Goal: Task Accomplishment & Management: Complete application form

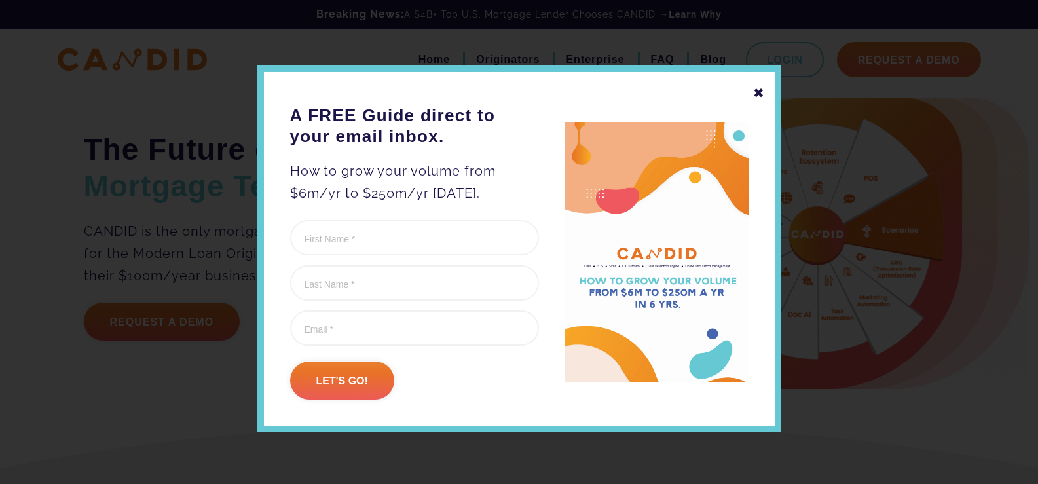
click at [738, 88] on div "✖ A FREE Guide direct to your email inbox. How to grow your volume from $6m/yr …" at bounding box center [519, 249] width 524 height 367
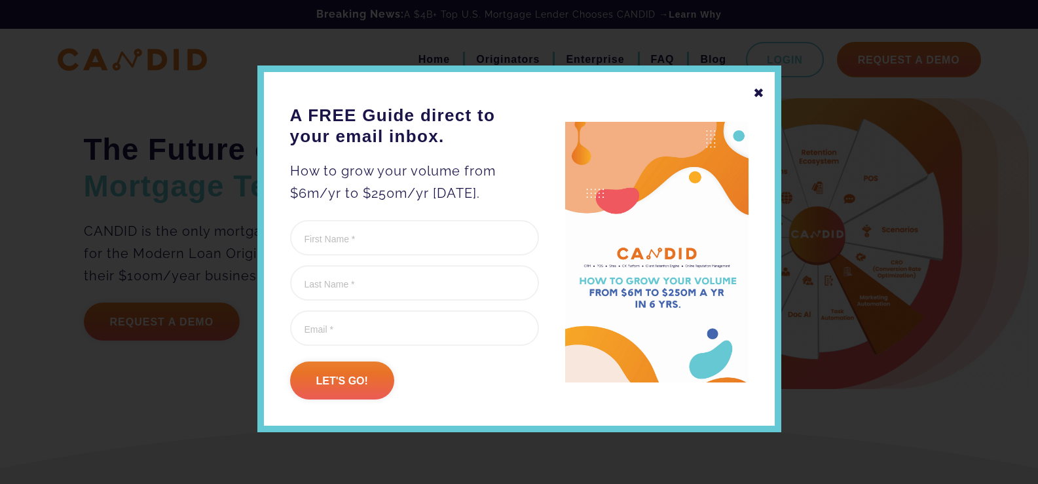
click at [776, 98] on div at bounding box center [519, 242] width 1038 height 484
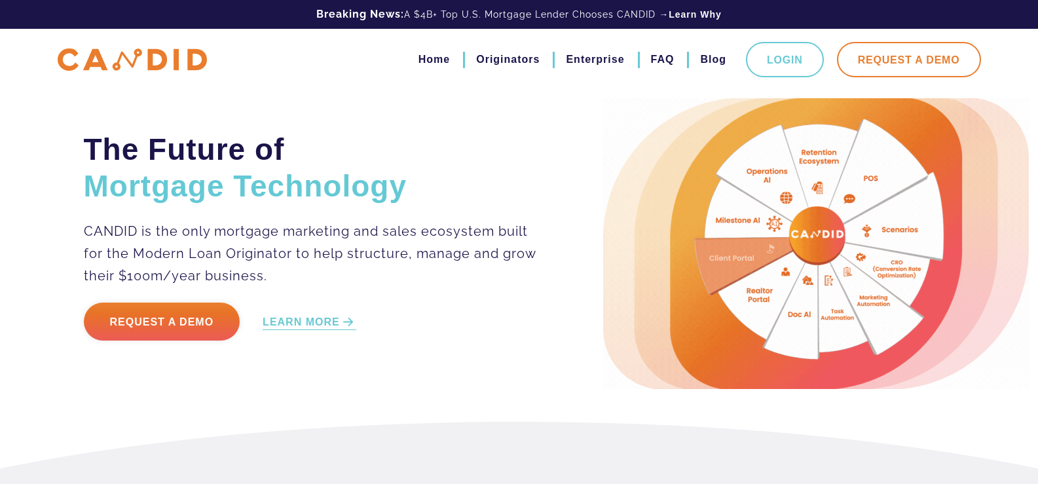
click at [928, 70] on link "Request A Demo" at bounding box center [909, 59] width 144 height 35
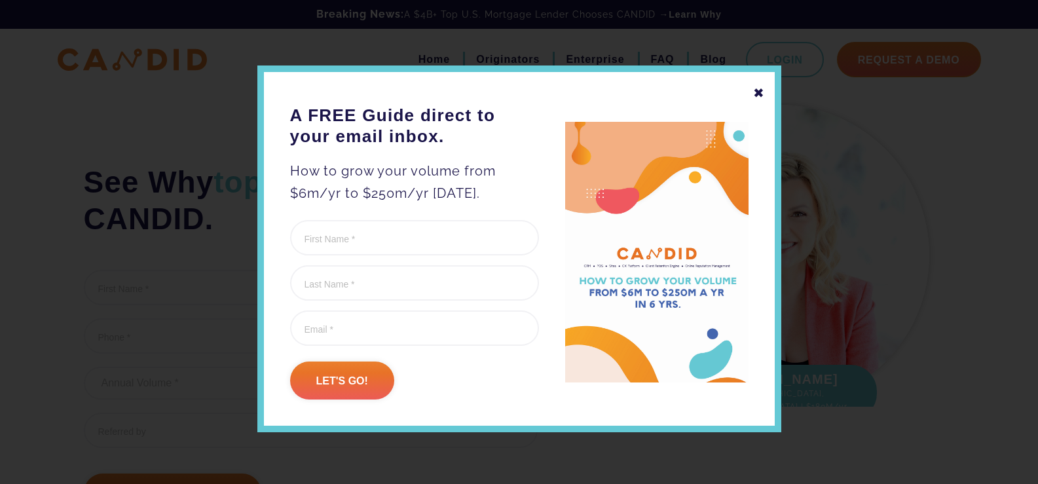
click at [753, 89] on div "✖" at bounding box center [759, 93] width 12 height 22
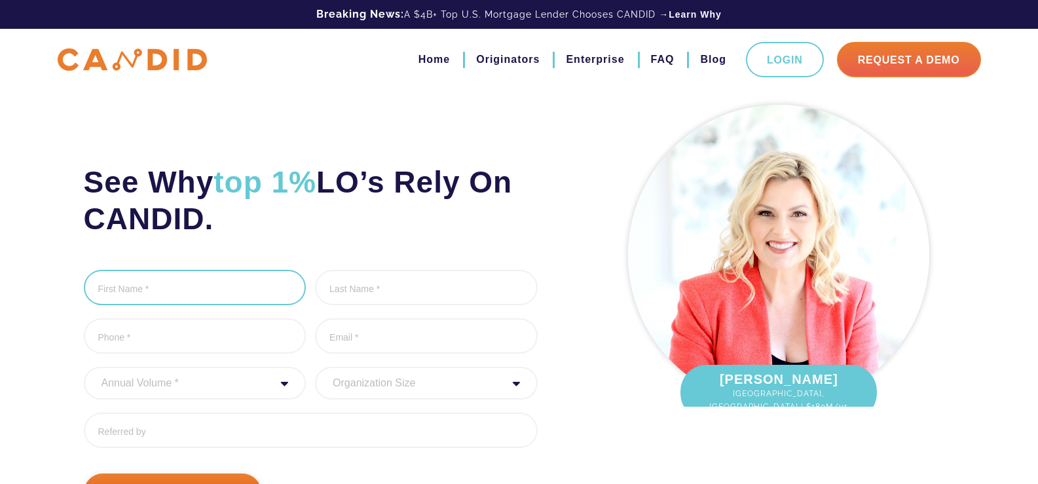
click at [92, 294] on input "First Name *" at bounding box center [195, 287] width 223 height 35
click at [153, 297] on input "First Name *" at bounding box center [195, 287] width 223 height 35
type input "[PERSON_NAME]"
type input "[GEOGRAPHIC_DATA]"
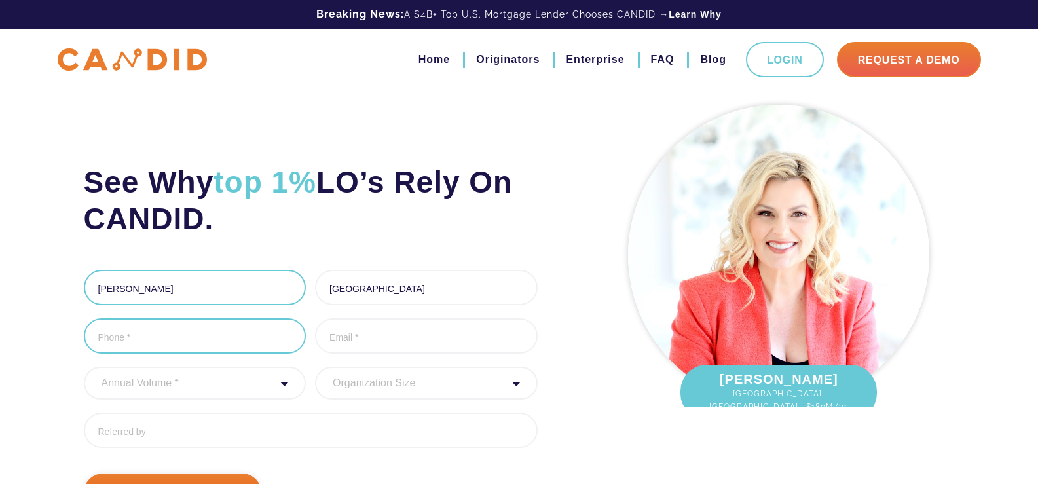
type input "8149805065"
type input "[PERSON_NAME][EMAIL_ADDRESS][DOMAIN_NAME]"
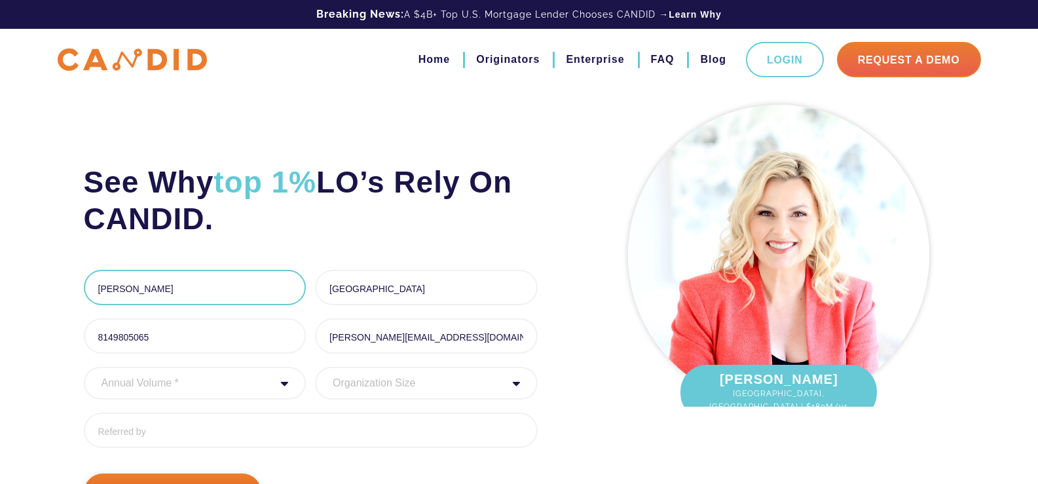
type input "[PHONE_NUMBER]"
click at [221, 362] on ul "First Name * [PERSON_NAME] 6 of 1000 max characters Last Name * [GEOGRAPHIC_DAT…" at bounding box center [311, 364] width 454 height 188
click at [227, 379] on select "Annual Volume * 0 to 25M 25M to 50M 50M to 75M 75M to 100M 100M to 150M 150M to…" at bounding box center [195, 383] width 223 height 33
select select "200000000"
click at [84, 367] on select "Annual Volume * 0 to 25M 25M to 50M 50M to 75M 75M to 100M 100M to 150M 150M to…" at bounding box center [195, 383] width 223 height 33
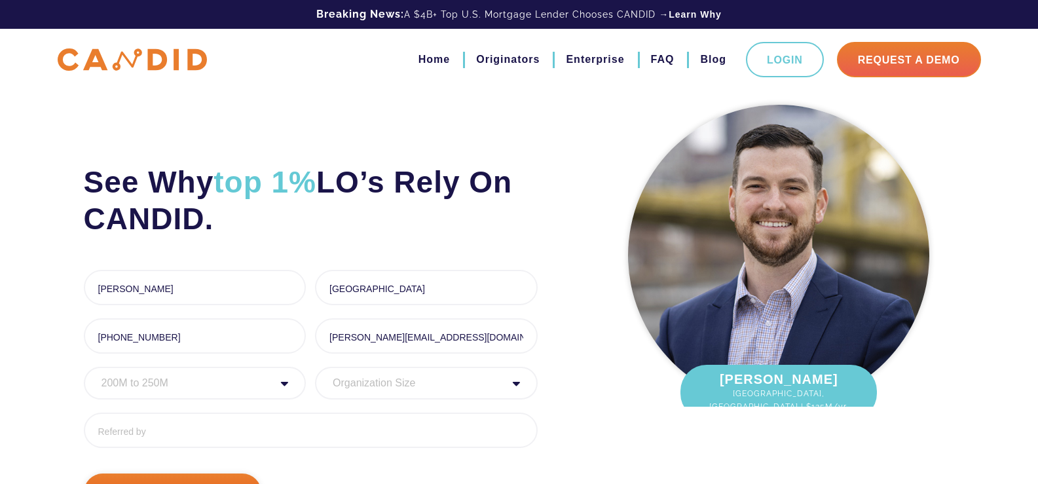
click at [375, 376] on select "Organization Size 1 - 10 11 - 50 51 - 100 101 - 200 201 - 300 300 - 500 501+" at bounding box center [426, 383] width 223 height 33
select select "201 - 300"
click at [315, 367] on select "Organization Size 1 - 10 11 - 50 51 - 100 101 - 200 201 - 300 300 - 500 501+" at bounding box center [426, 383] width 223 height 33
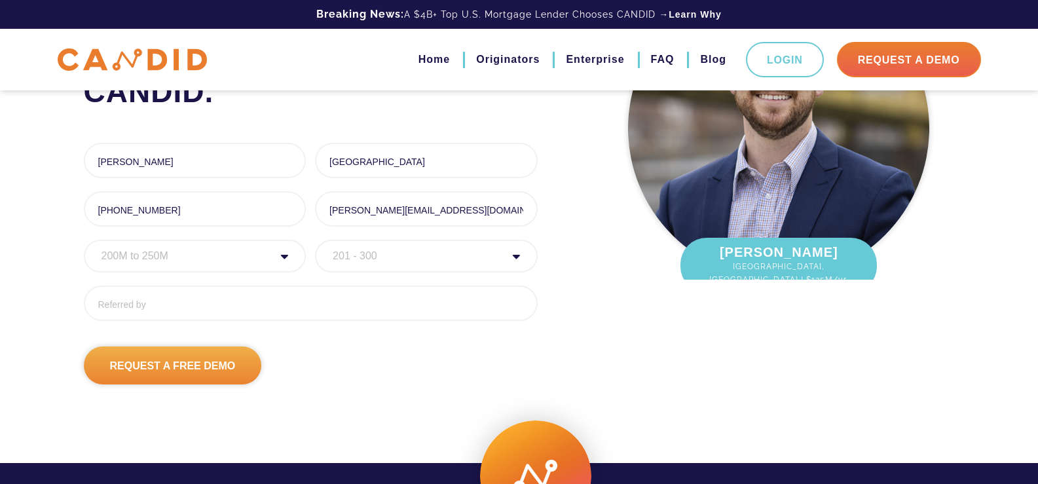
scroll to position [153, 0]
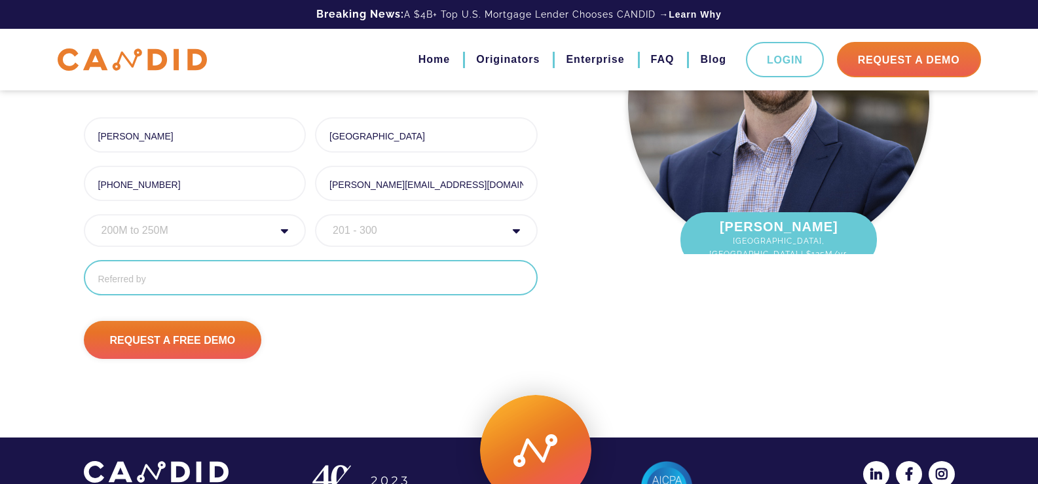
click at [261, 278] on input "Referred By" at bounding box center [311, 277] width 454 height 35
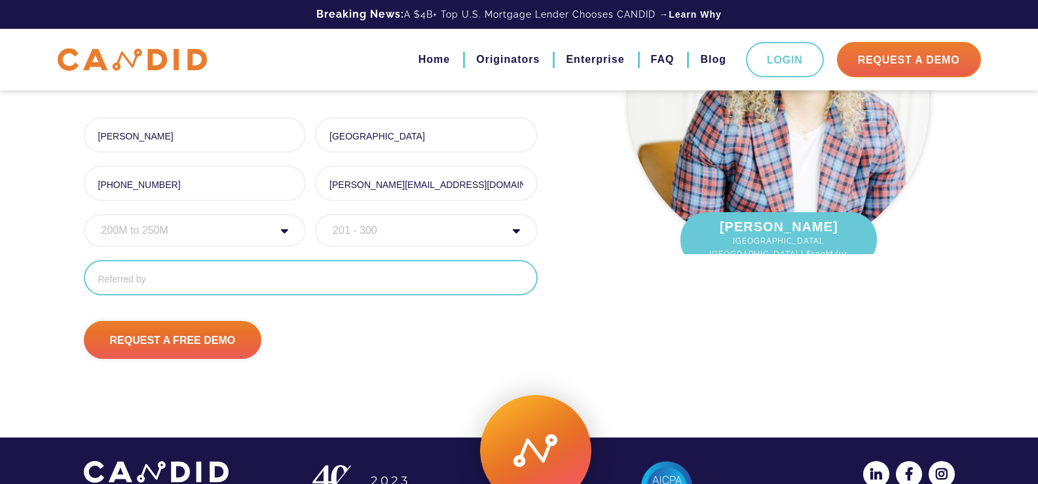
click at [253, 281] on input "Referred By" at bounding box center [311, 277] width 454 height 35
